Goal: Find specific page/section: Find specific page/section

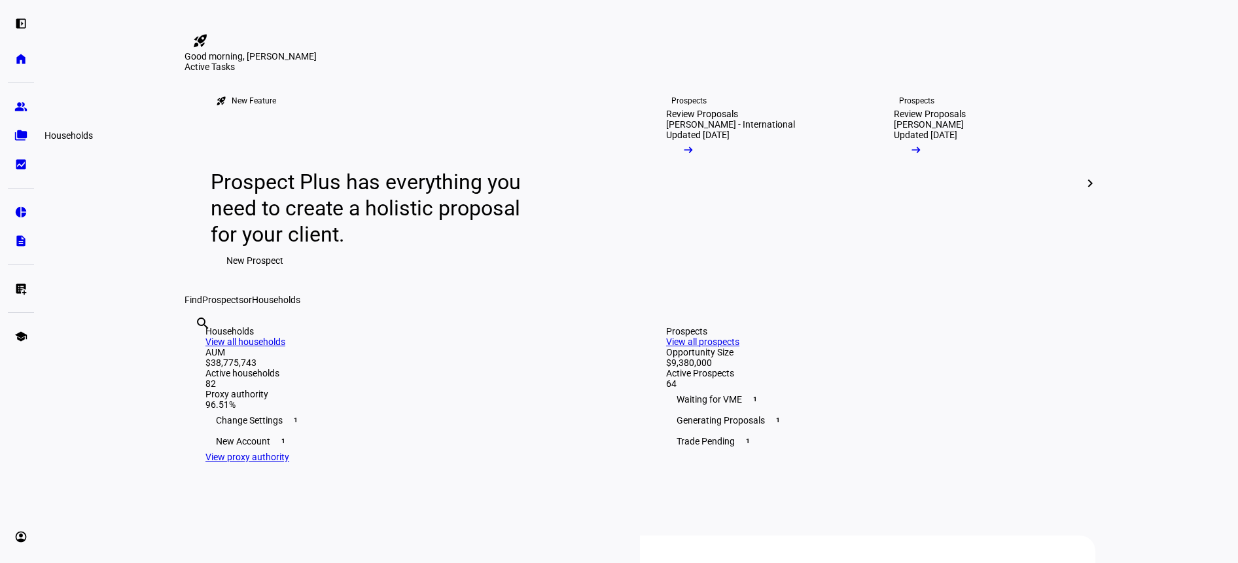
click at [16, 145] on link "folder_copy Households" at bounding box center [21, 135] width 26 height 26
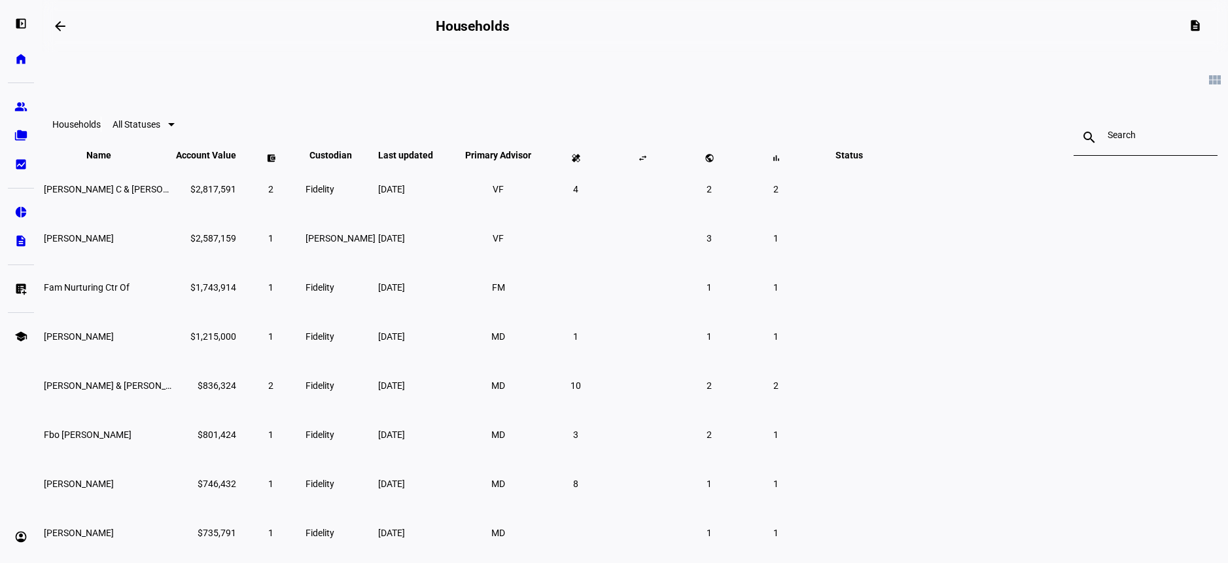
click at [1108, 139] on input at bounding box center [1146, 135] width 76 height 10
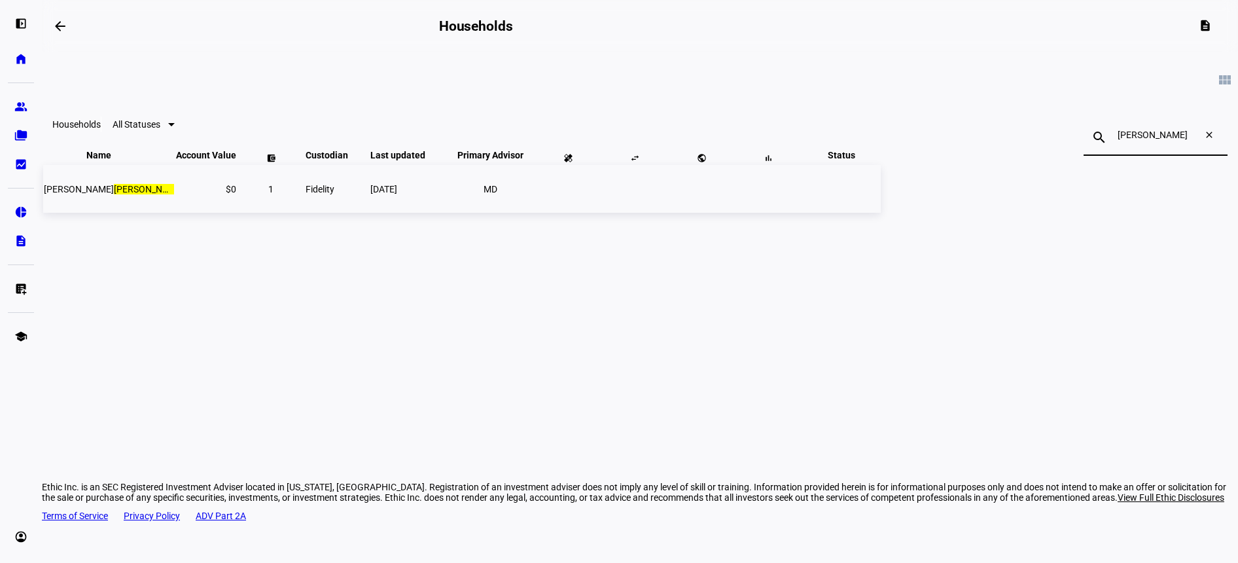
type input "[PERSON_NAME]"
click at [174, 213] on td "[PERSON_NAME] ld" at bounding box center [108, 189] width 131 height 48
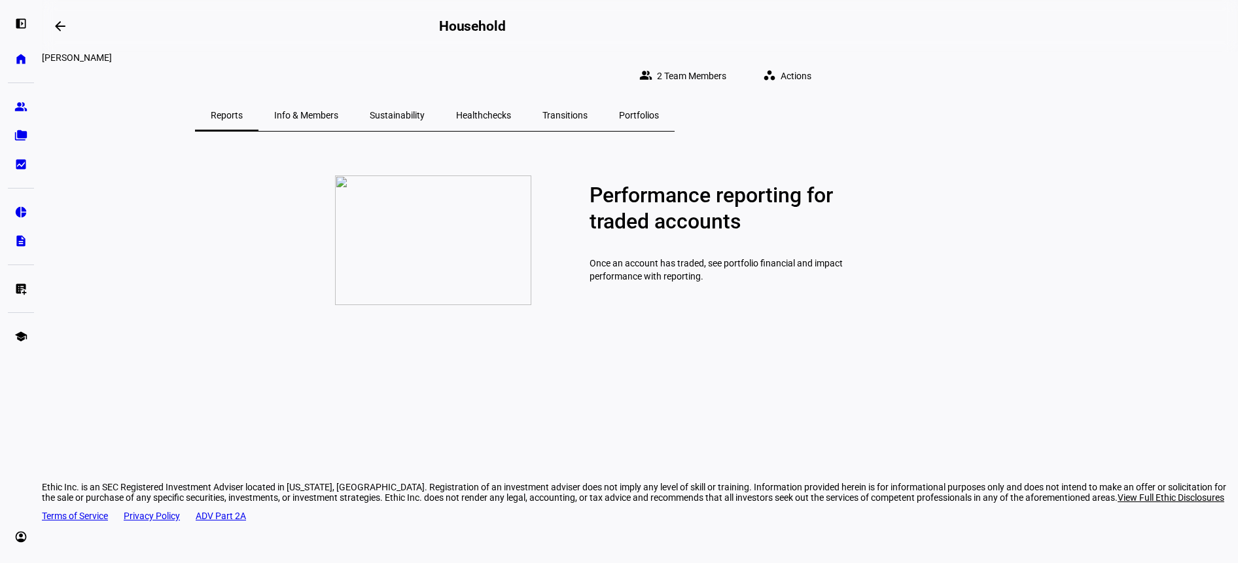
click at [338, 115] on span "Info & Members" at bounding box center [306, 114] width 64 height 31
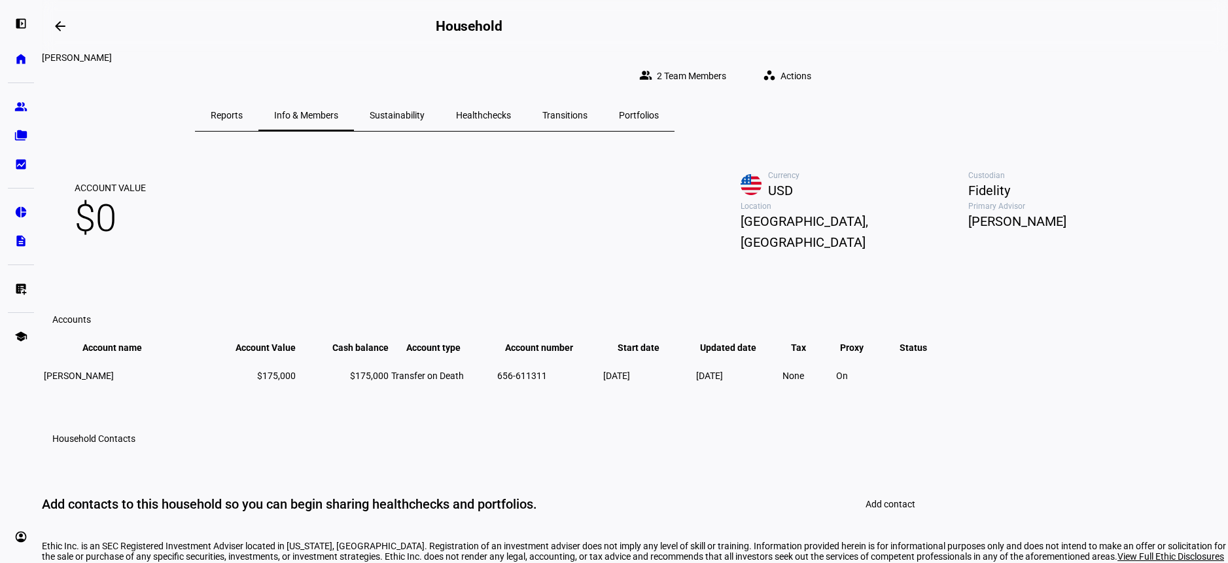
click at [425, 111] on span "Sustainability" at bounding box center [397, 115] width 55 height 9
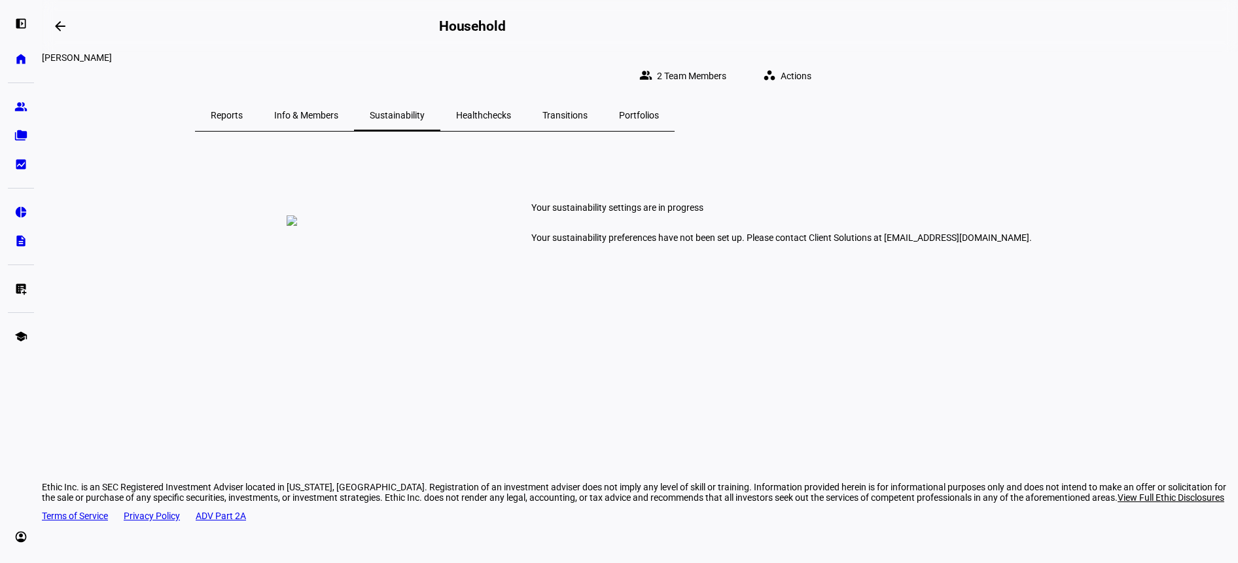
click at [511, 111] on span "Healthchecks" at bounding box center [483, 115] width 55 height 9
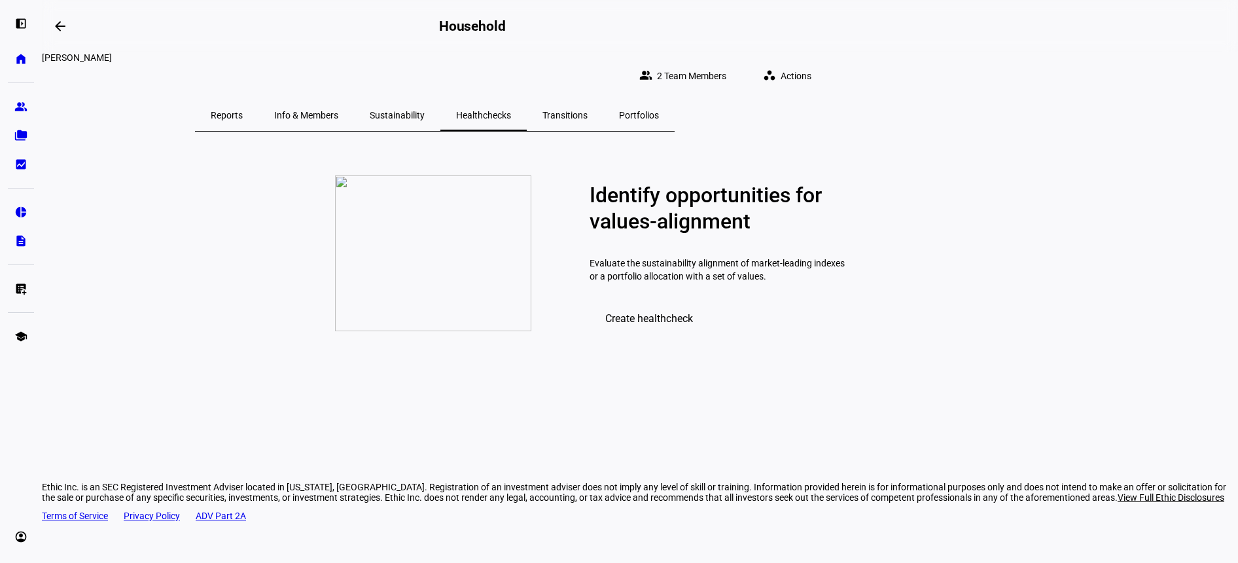
click at [588, 112] on span "Transitions" at bounding box center [565, 114] width 45 height 31
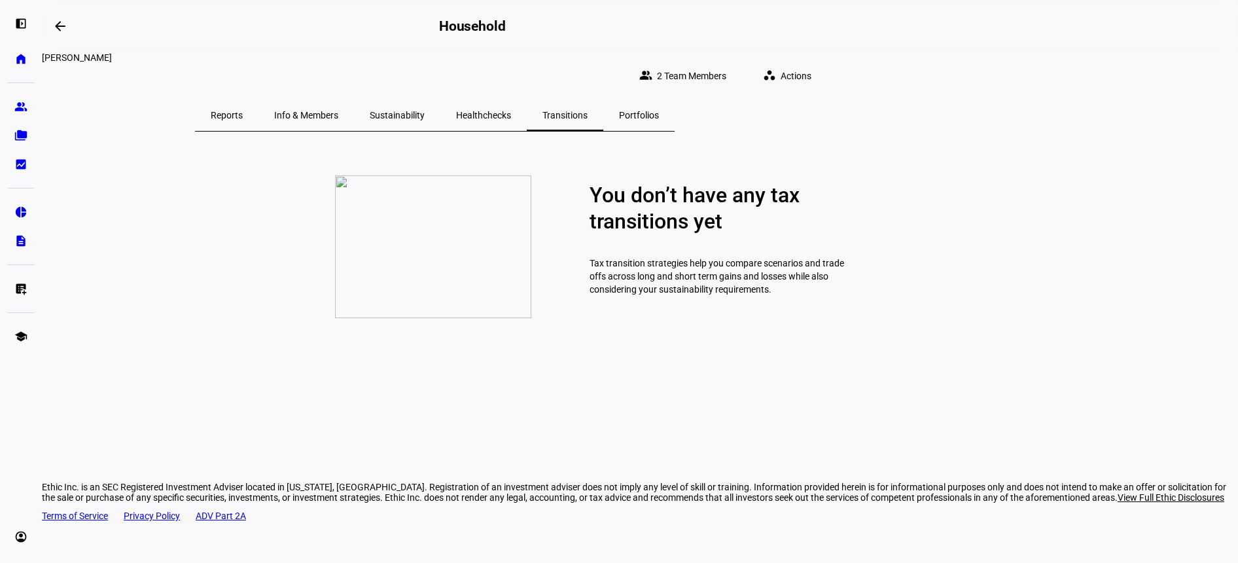
click at [659, 111] on span "Portfolios" at bounding box center [639, 115] width 40 height 9
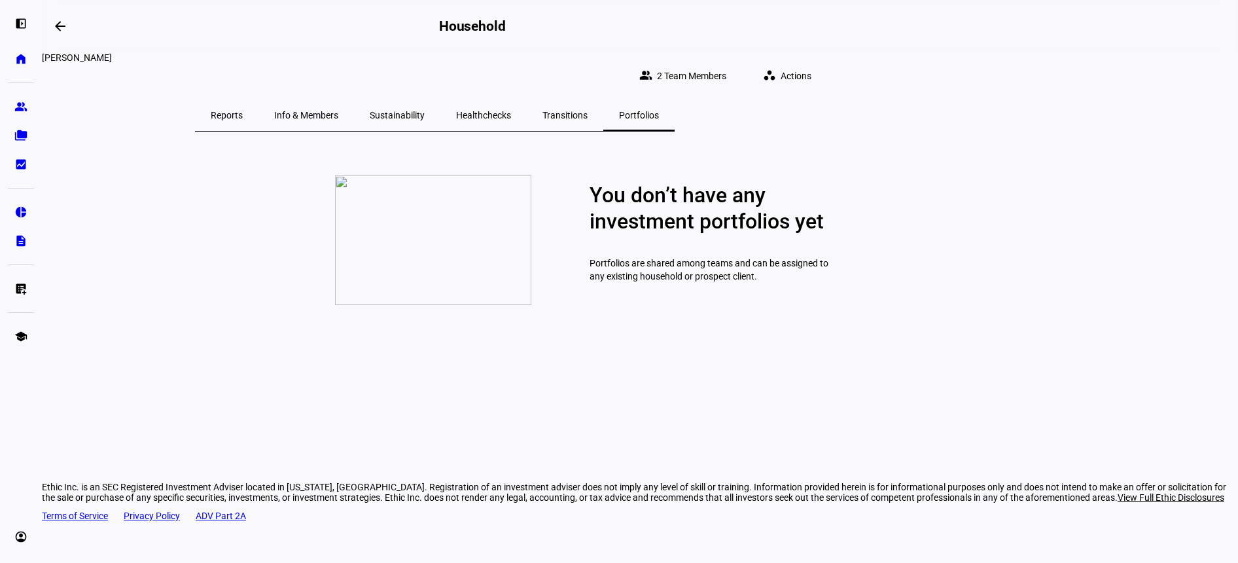
click at [338, 121] on span "Info & Members" at bounding box center [306, 114] width 64 height 31
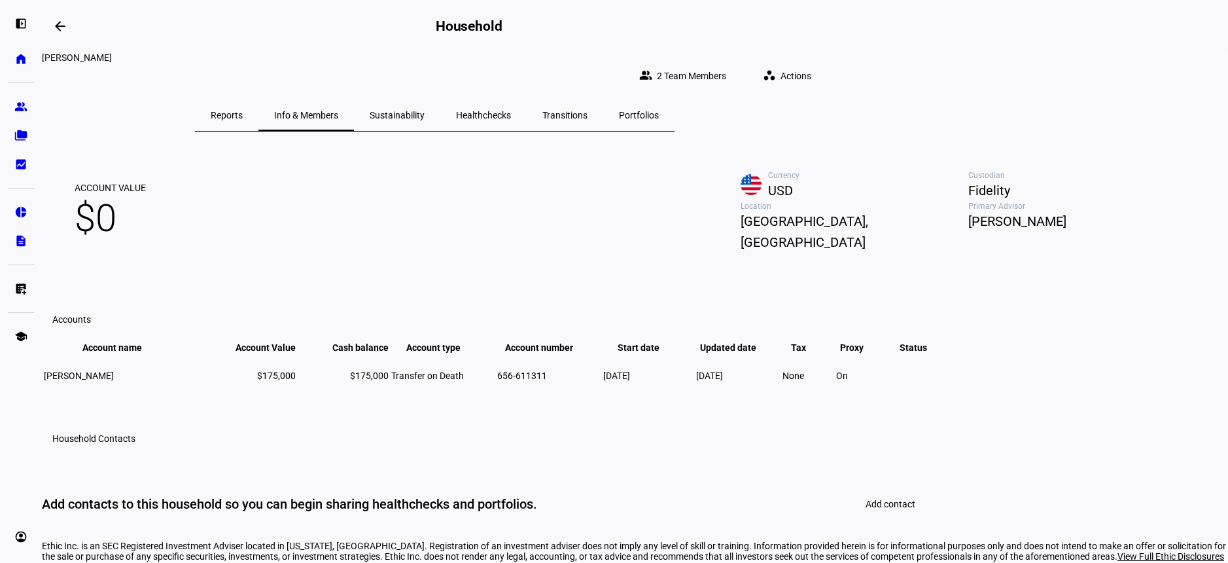
click at [243, 112] on span "Reports" at bounding box center [227, 114] width 32 height 31
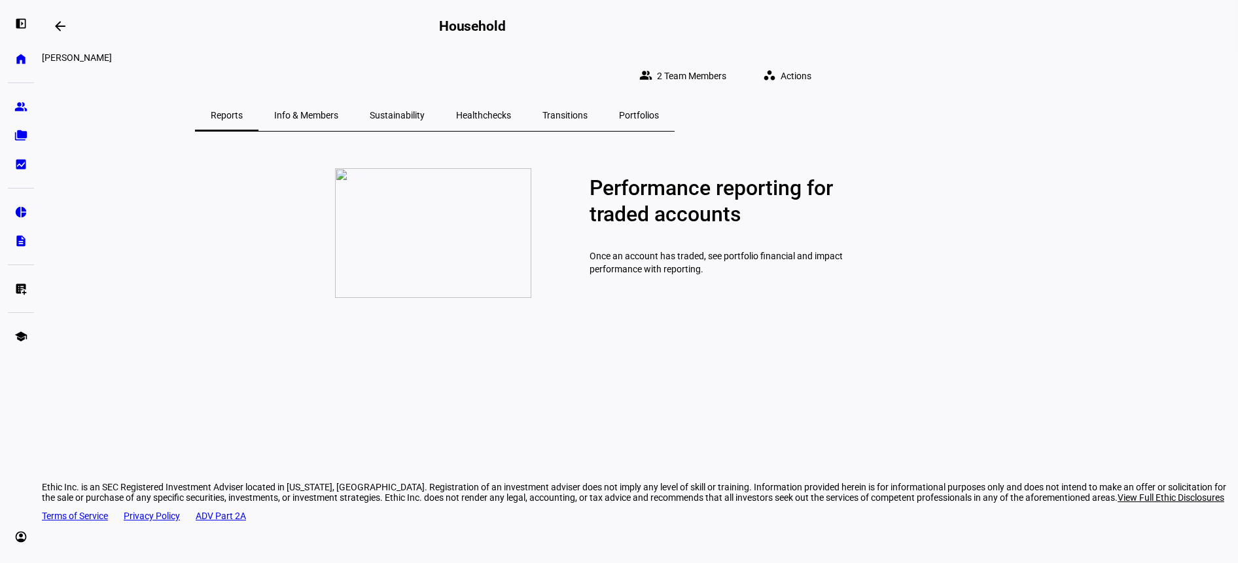
click at [521, 132] on div "Performance reporting for traded accounts Once an account has traded, see portf…" at bounding box center [640, 295] width 1196 height 327
click at [338, 111] on span "Info & Members" at bounding box center [306, 115] width 64 height 9
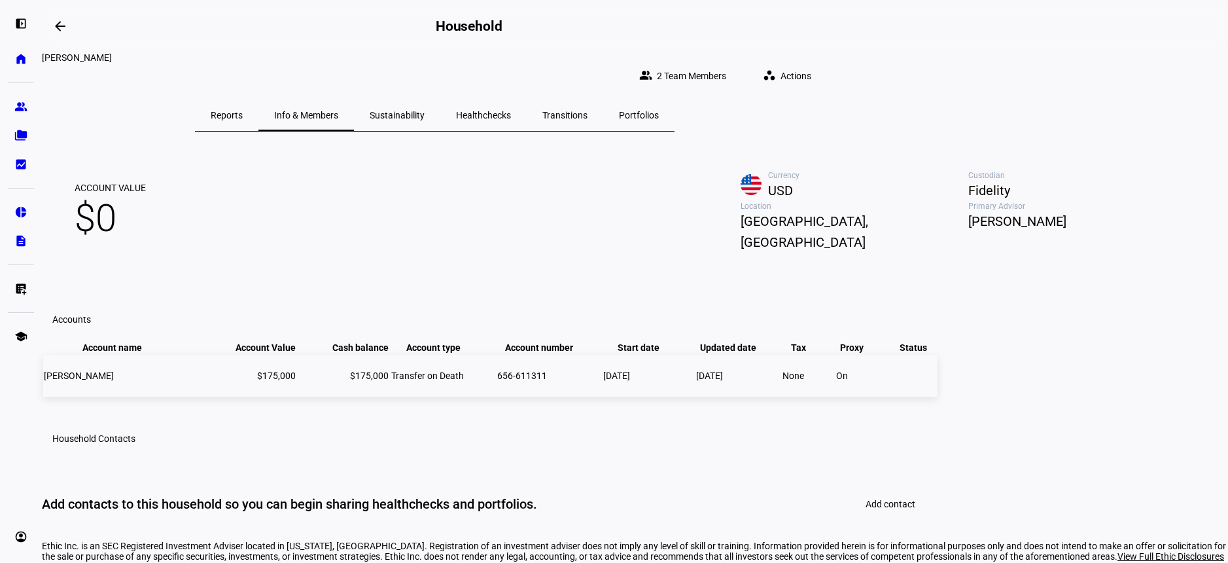
scroll to position [194, 0]
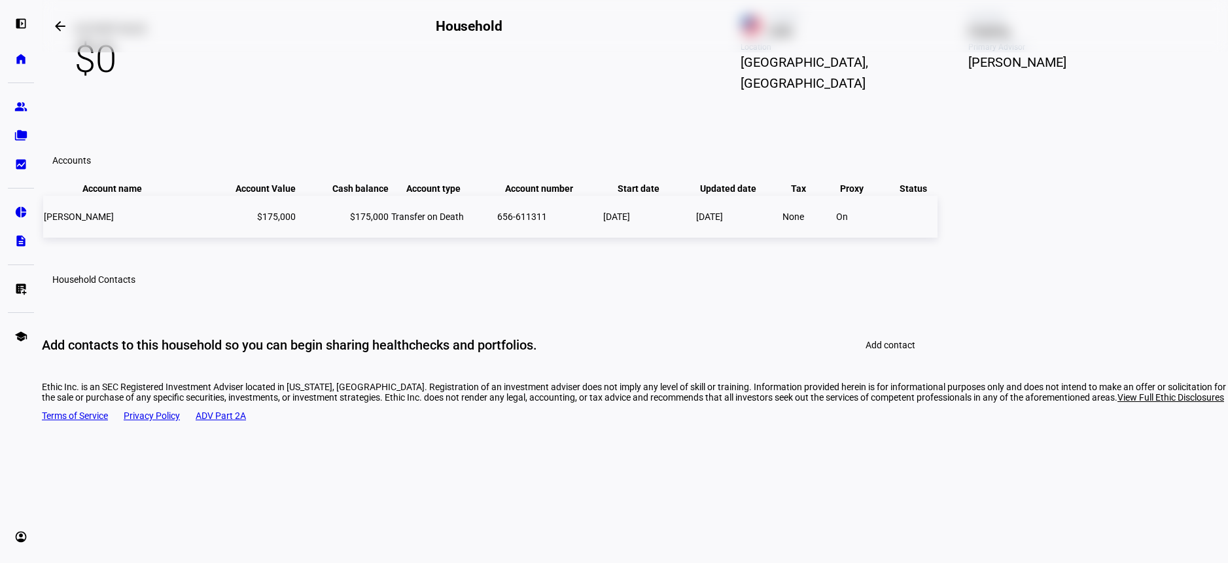
click at [694, 238] on td "[DATE]" at bounding box center [649, 217] width 92 height 42
drag, startPoint x: 744, startPoint y: 255, endPoint x: 675, endPoint y: 278, distance: 72.9
click at [675, 278] on div "Account Value $0 Currency USD Custodian Fidelity Location [GEOGRAPHIC_DATA], [G…" at bounding box center [635, 180] width 1187 height 388
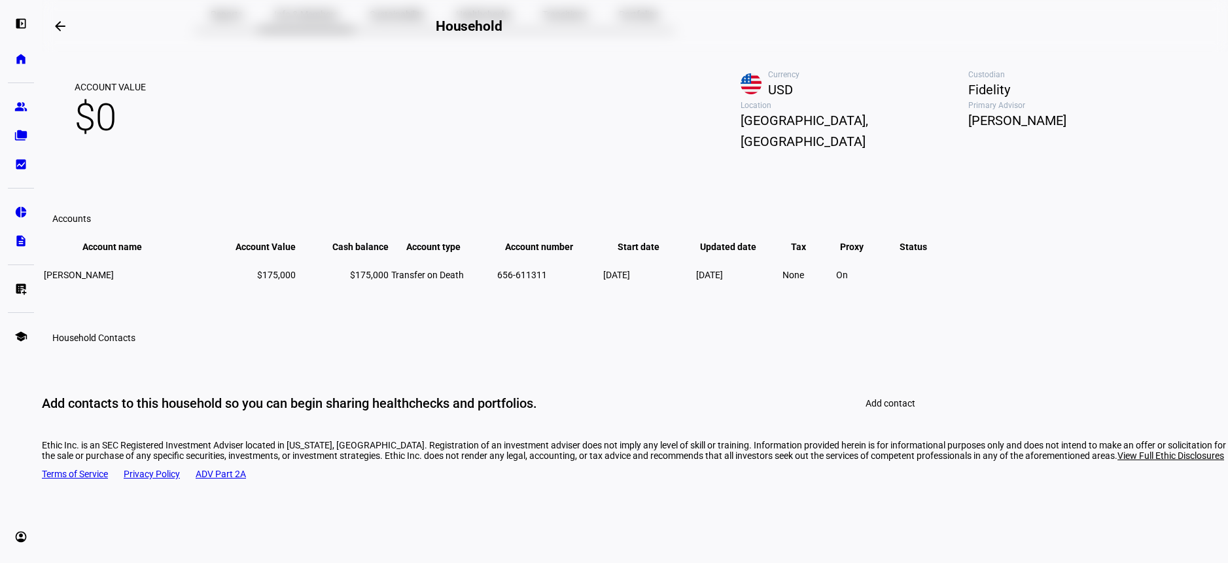
scroll to position [0, 0]
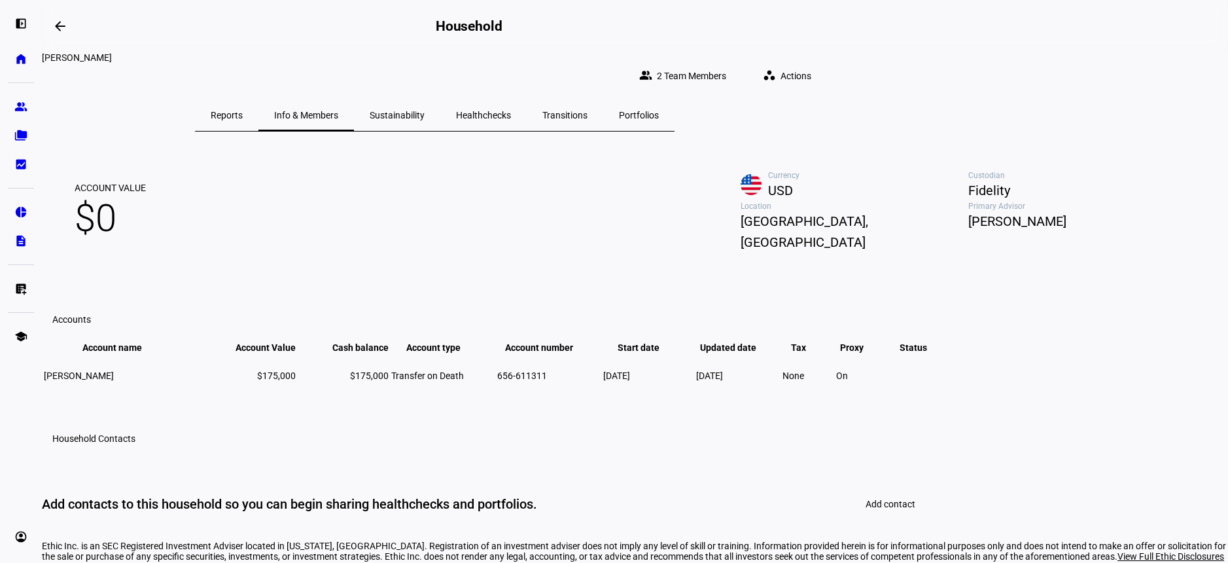
click at [717, 145] on div "Account Value $0 Currency USD Custodian Fidelity Location [GEOGRAPHIC_DATA], [G…" at bounding box center [635, 339] width 1187 height 388
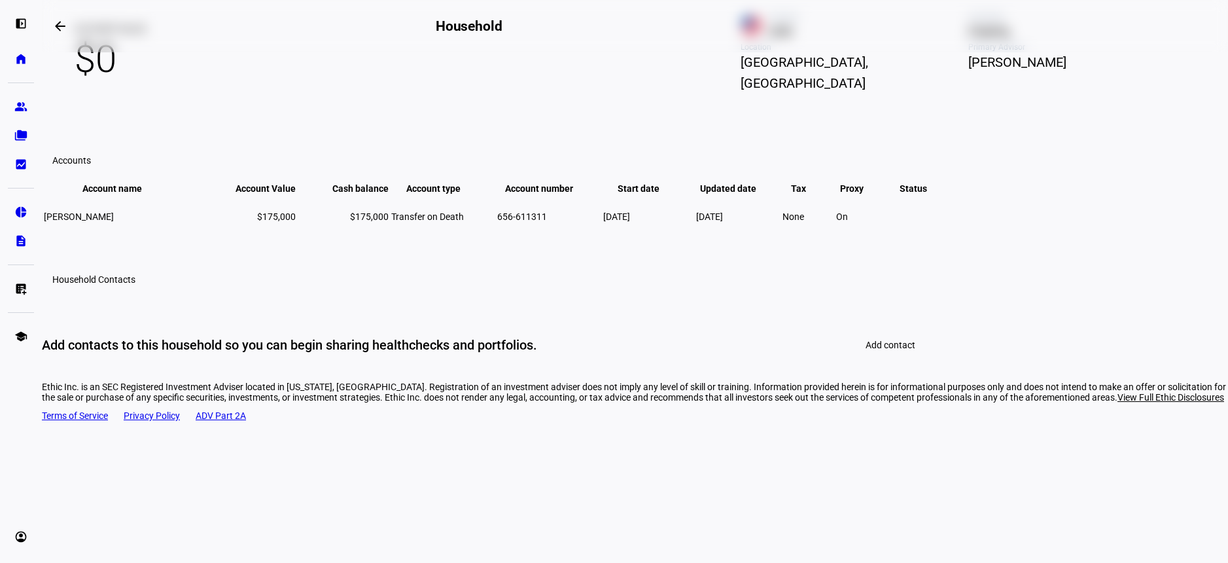
scroll to position [194, 0]
click at [495, 238] on td "Transfer on Death" at bounding box center [443, 217] width 105 height 42
click at [464, 222] on span "Transfer on Death" at bounding box center [427, 216] width 73 height 10
click at [114, 222] on span "[PERSON_NAME]" at bounding box center [79, 216] width 70 height 10
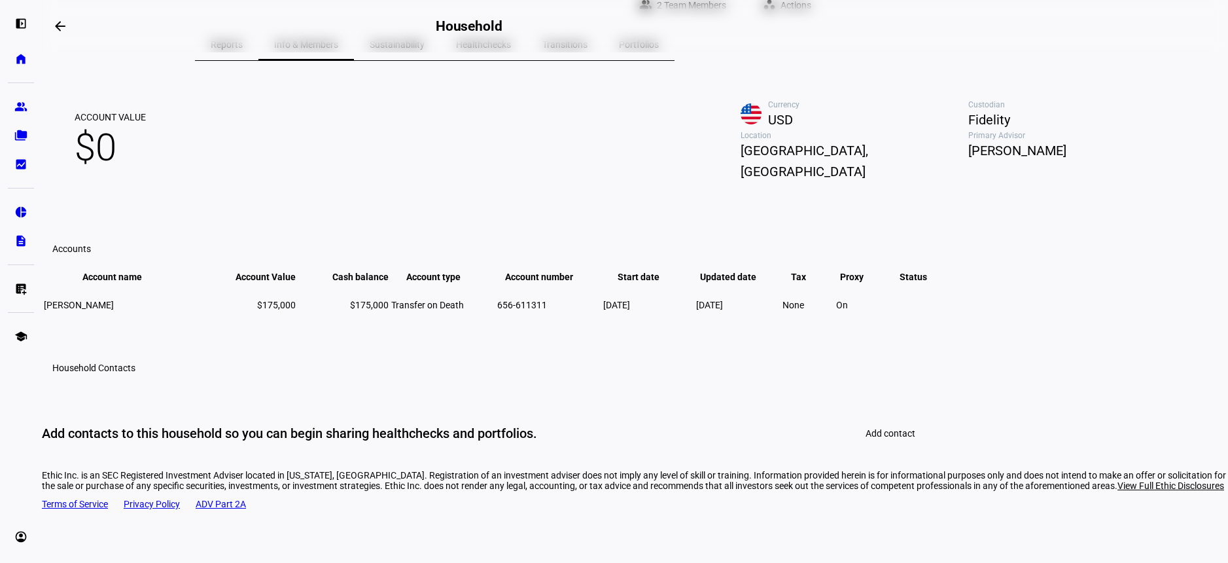
scroll to position [0, 0]
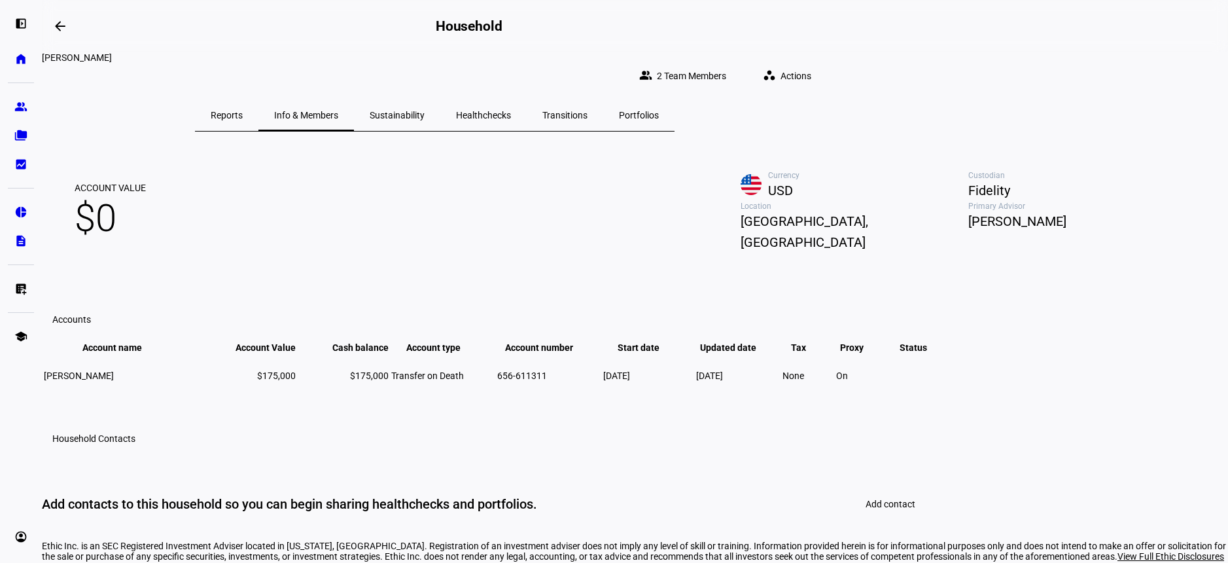
click at [588, 111] on span "Transitions" at bounding box center [565, 115] width 45 height 9
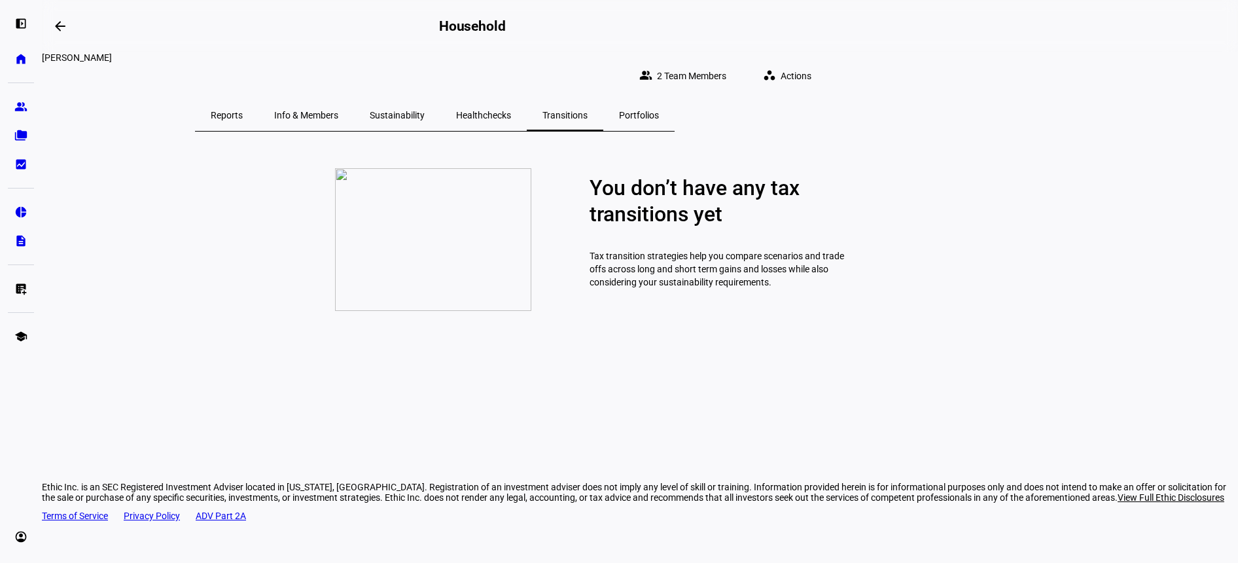
click at [511, 99] on span "Healthchecks" at bounding box center [483, 114] width 55 height 31
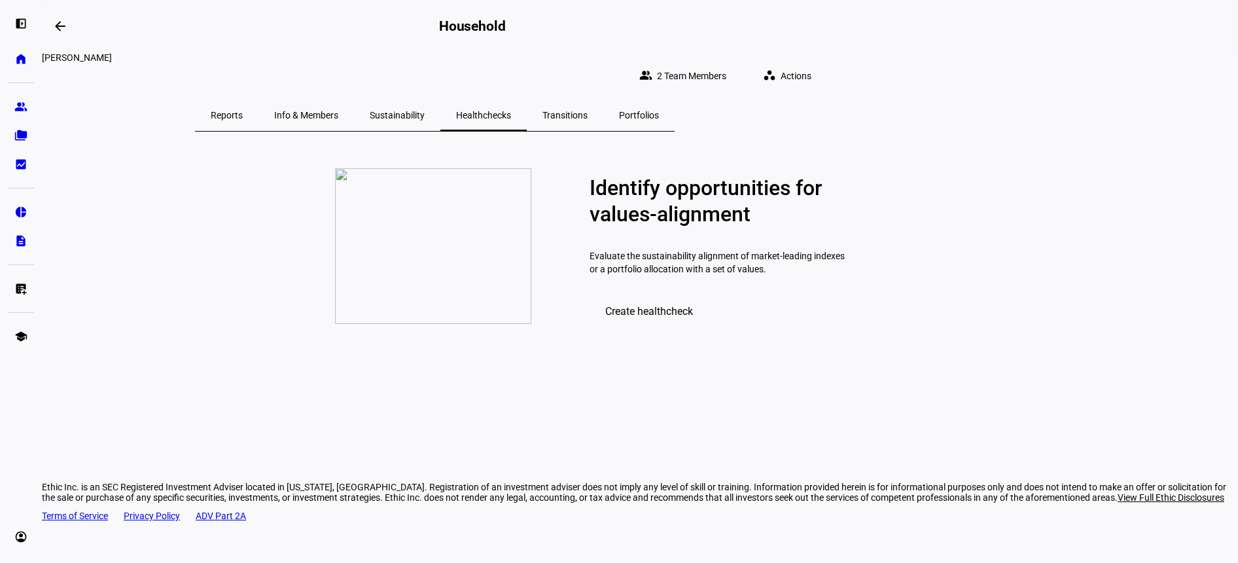
click at [425, 111] on span "Sustainability" at bounding box center [397, 115] width 55 height 9
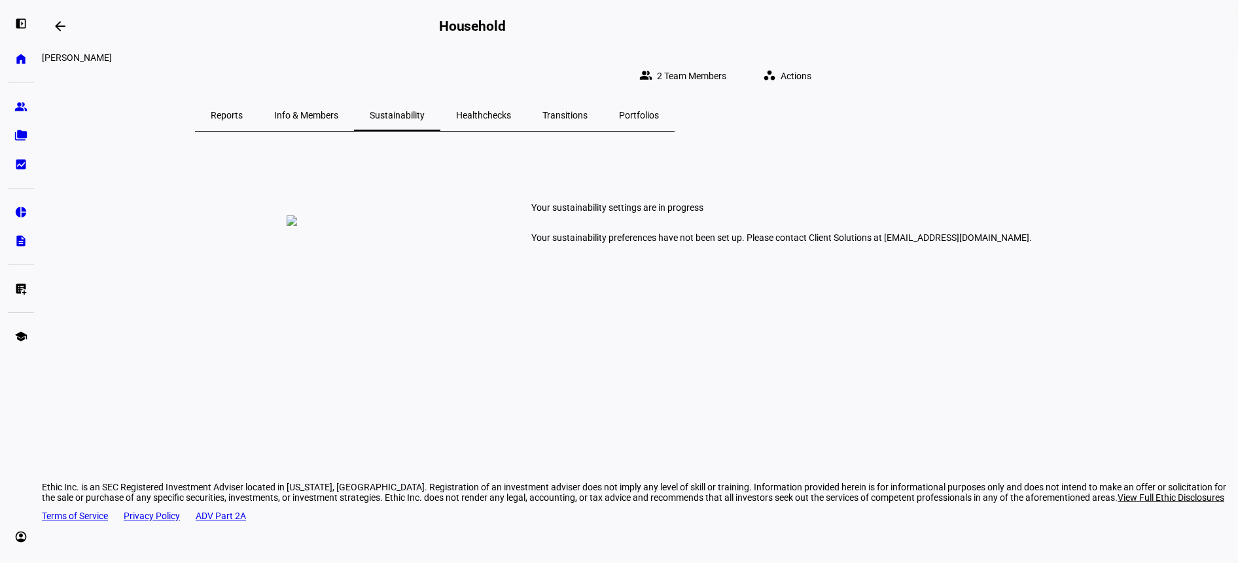
click at [659, 111] on span "Portfolios" at bounding box center [639, 115] width 40 height 9
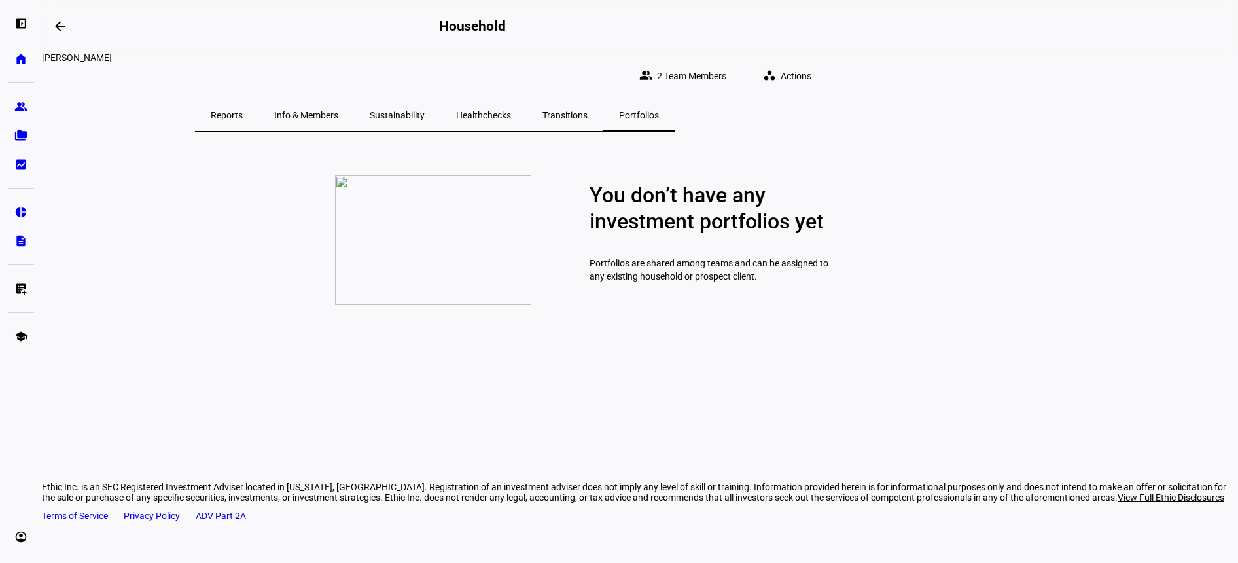
click at [338, 112] on span "Info & Members" at bounding box center [306, 114] width 64 height 31
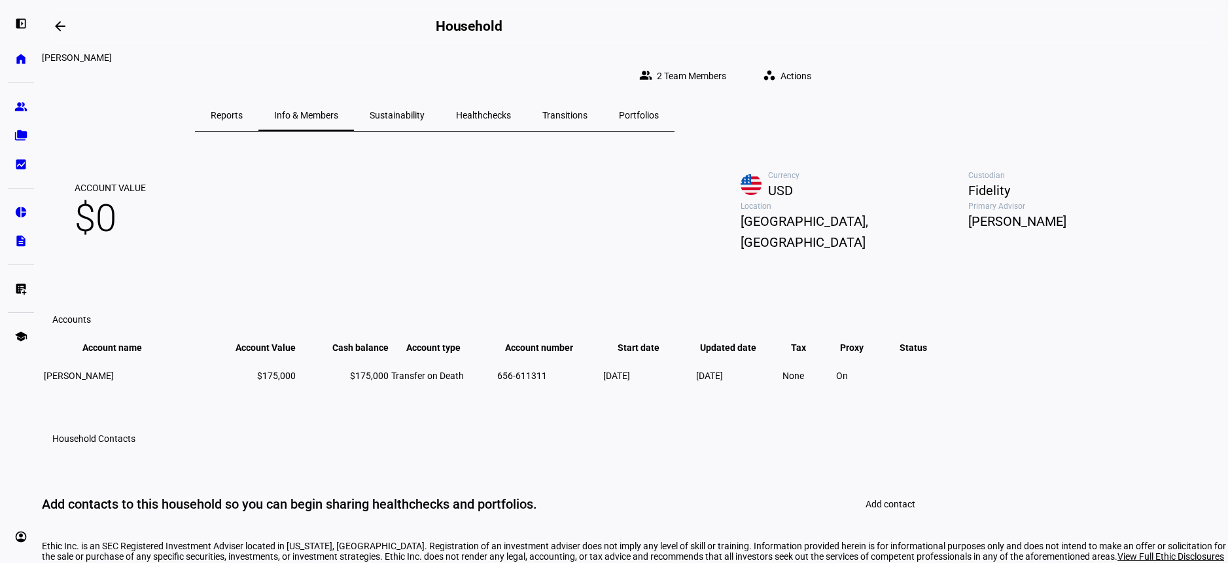
click at [243, 113] on span "Reports" at bounding box center [227, 114] width 32 height 31
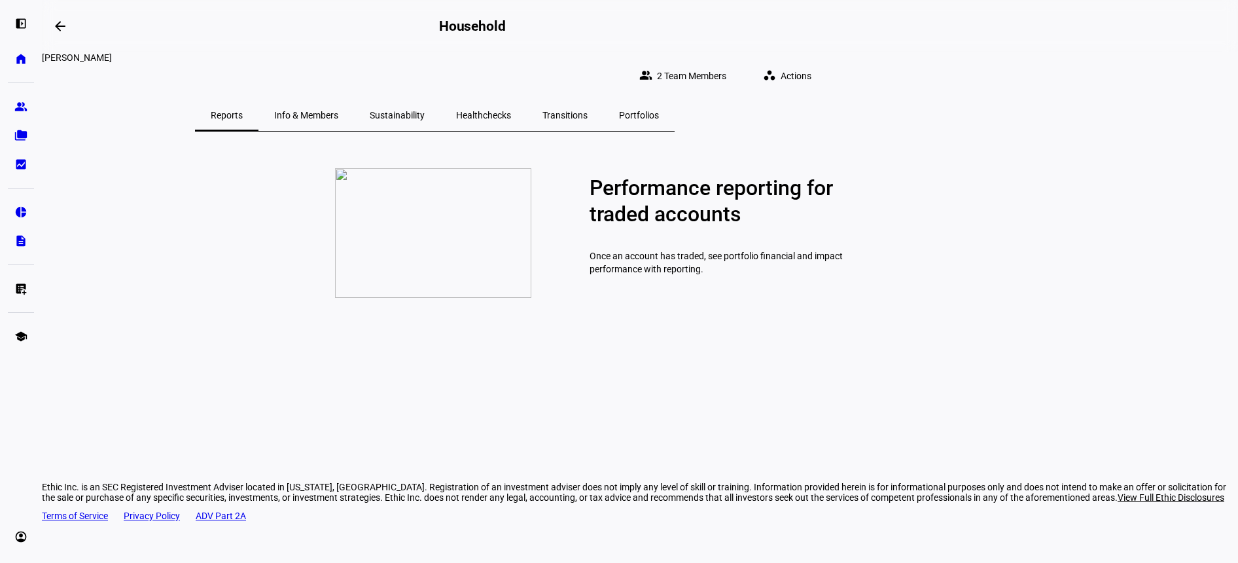
click at [243, 115] on span "Reports" at bounding box center [227, 114] width 32 height 31
click at [259, 109] on div "Reports" at bounding box center [226, 114] width 63 height 31
click at [338, 111] on span "Info & Members" at bounding box center [306, 115] width 64 height 9
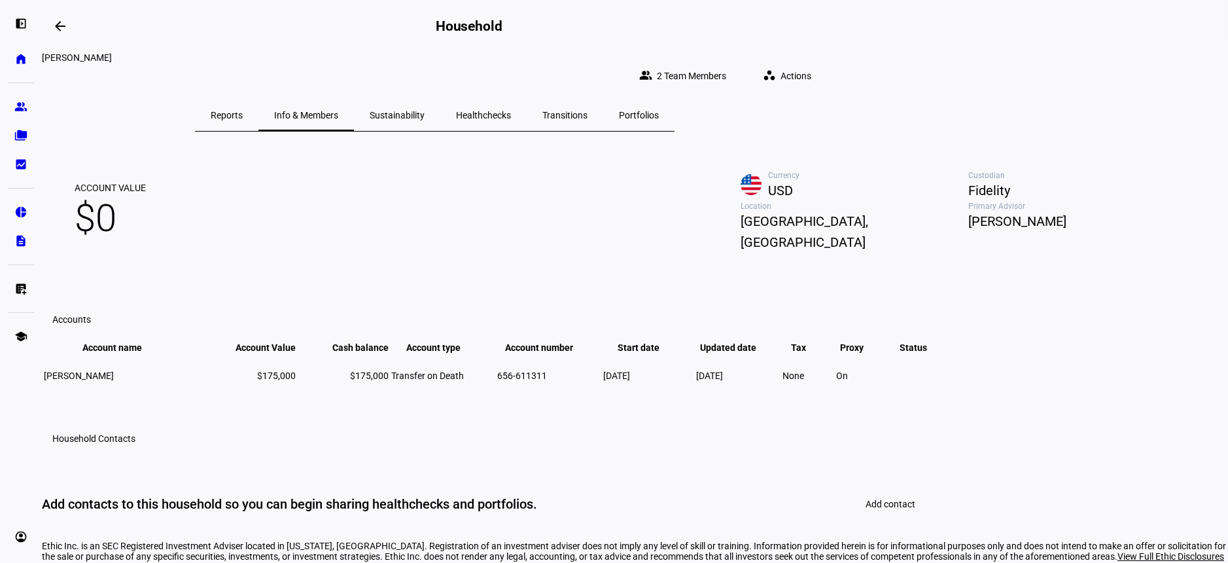
drag, startPoint x: 495, startPoint y: 108, endPoint x: 440, endPoint y: 128, distance: 57.8
click at [440, 145] on div "Account Value $0 Currency USD Custodian Fidelity Location [GEOGRAPHIC_DATA], [G…" at bounding box center [635, 339] width 1187 height 388
click at [243, 99] on span "Reports" at bounding box center [227, 114] width 32 height 31
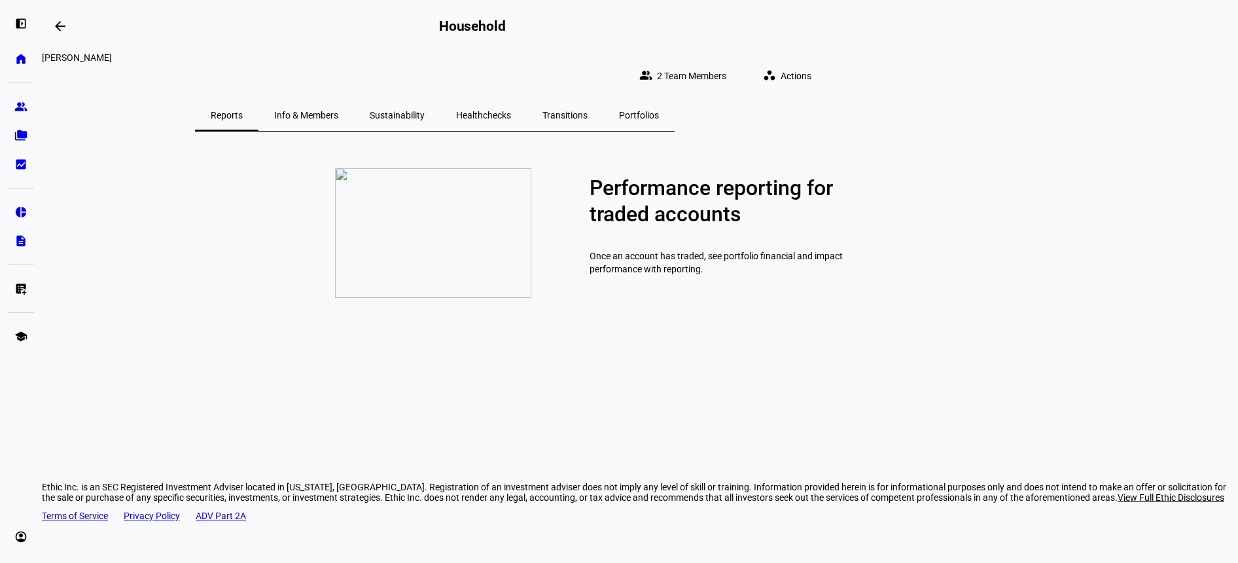
click at [338, 111] on span "Info & Members" at bounding box center [306, 115] width 64 height 9
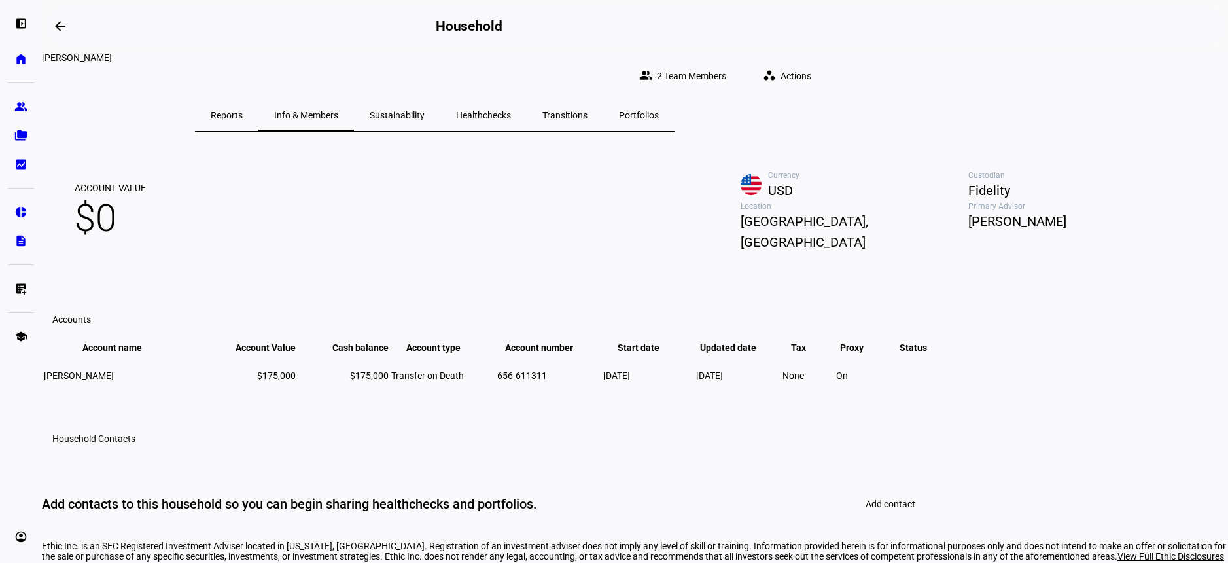
scroll to position [131, 0]
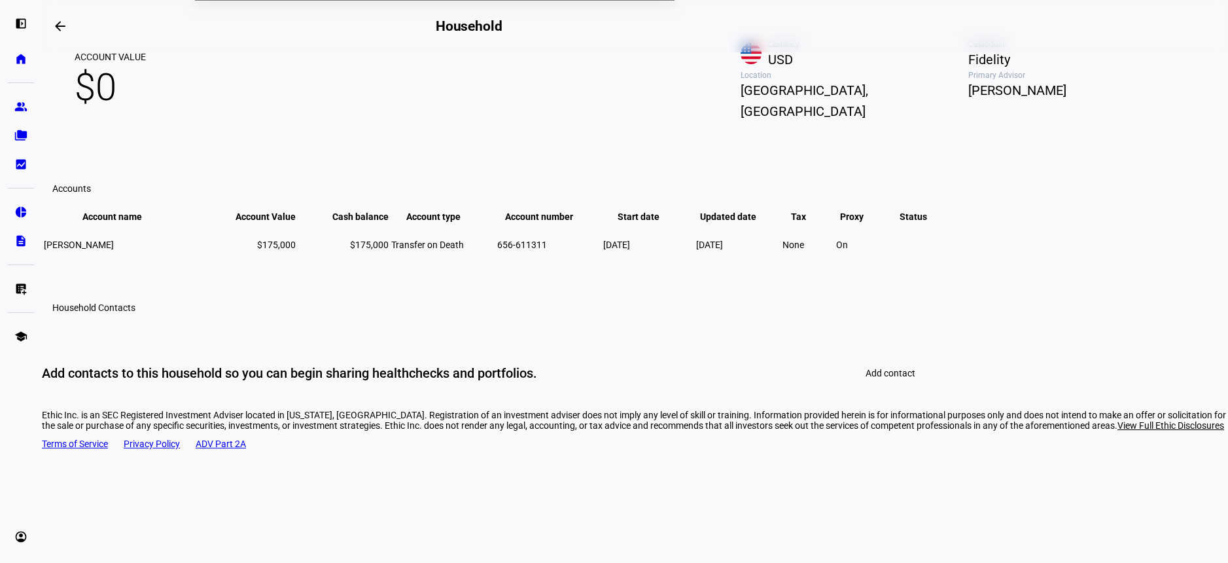
click at [449, 382] on div "Add contacts to this household so you can begin sharing healthchecks and portfo…" at bounding box center [289, 373] width 495 height 17
